Goal: Entertainment & Leisure: Consume media (video, audio)

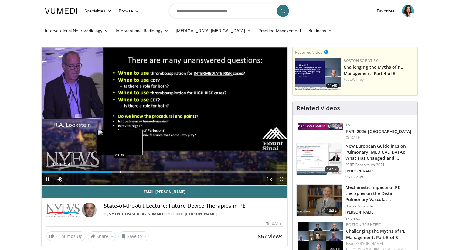
click at [120, 170] on div "Progress Bar" at bounding box center [120, 171] width 1 height 2
click at [126, 172] on div "Progress Bar" at bounding box center [126, 171] width 1 height 2
click at [133, 172] on div "Progress Bar" at bounding box center [133, 171] width 1 height 2
click at [140, 172] on div "Progress Bar" at bounding box center [140, 171] width 1 height 2
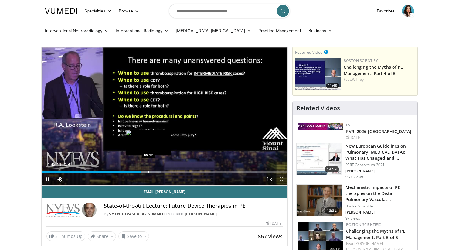
click at [148, 171] on div "Progress Bar" at bounding box center [148, 171] width 1 height 2
click at [155, 171] on div "Progress Bar" at bounding box center [155, 171] width 1 height 2
click at [164, 171] on div "Progress Bar" at bounding box center [164, 171] width 1 height 2
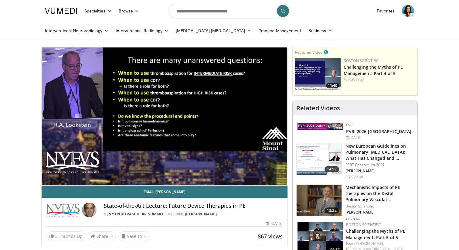
click at [174, 172] on video-js "**********" at bounding box center [165, 116] width 246 height 138
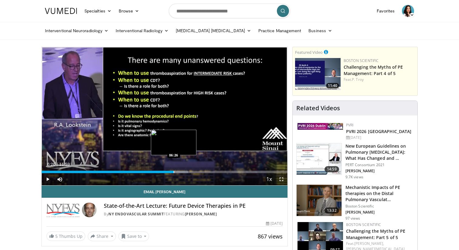
click at [174, 171] on div "Progress Bar" at bounding box center [174, 171] width 1 height 2
click at [183, 172] on div "Progress Bar" at bounding box center [178, 171] width 31 height 2
click at [194, 172] on div "Progress Bar" at bounding box center [194, 171] width 1 height 2
click at [204, 172] on div "Progress Bar" at bounding box center [204, 171] width 1 height 2
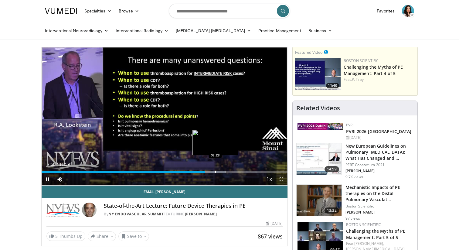
click at [215, 172] on div "Progress Bar" at bounding box center [215, 171] width 1 height 2
click at [225, 171] on div "Progress Bar" at bounding box center [225, 171] width 1 height 2
click at [236, 173] on div "Progress Bar" at bounding box center [236, 171] width 1 height 2
click at [243, 170] on div "Loaded : 88.78% 09:49 09:49" at bounding box center [165, 170] width 246 height 6
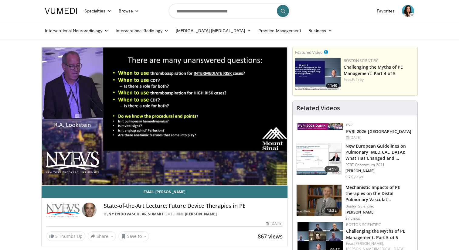
click at [252, 171] on video-js "**********" at bounding box center [165, 116] width 246 height 138
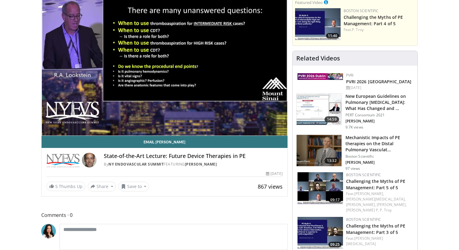
scroll to position [20, 0]
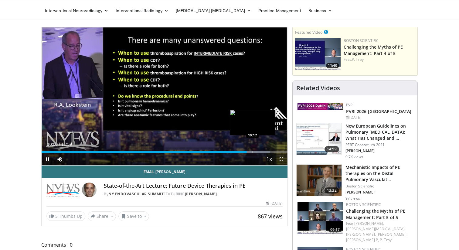
click at [252, 151] on div "Progress Bar" at bounding box center [252, 151] width 1 height 2
click at [265, 151] on div "Progress Bar" at bounding box center [265, 151] width 1 height 2
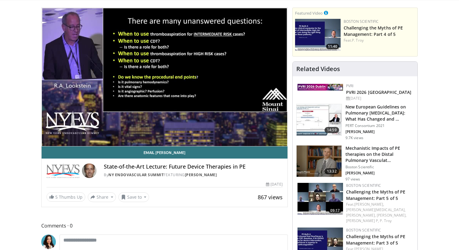
scroll to position [0, 0]
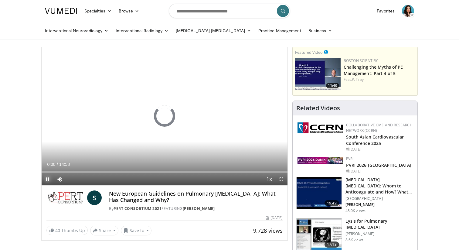
click at [47, 179] on span "Video Player" at bounding box center [48, 179] width 12 height 12
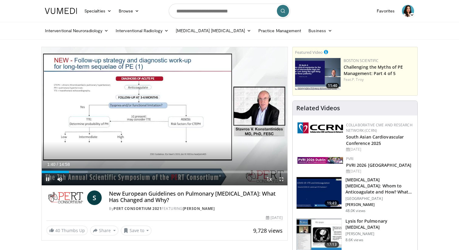
click at [49, 178] on span "Video Player" at bounding box center [48, 179] width 12 height 12
